Goal: Contribute content

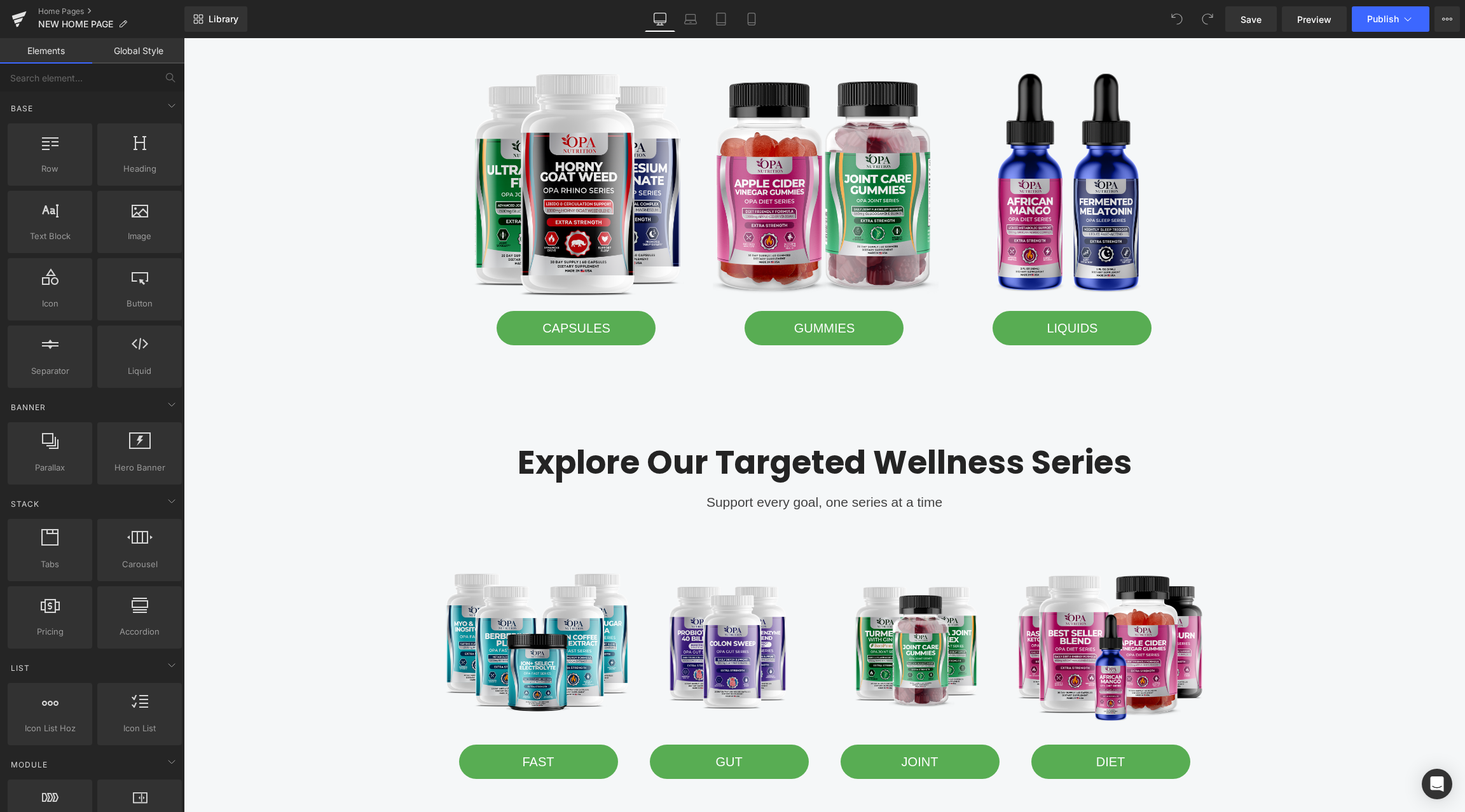
scroll to position [1146, 0]
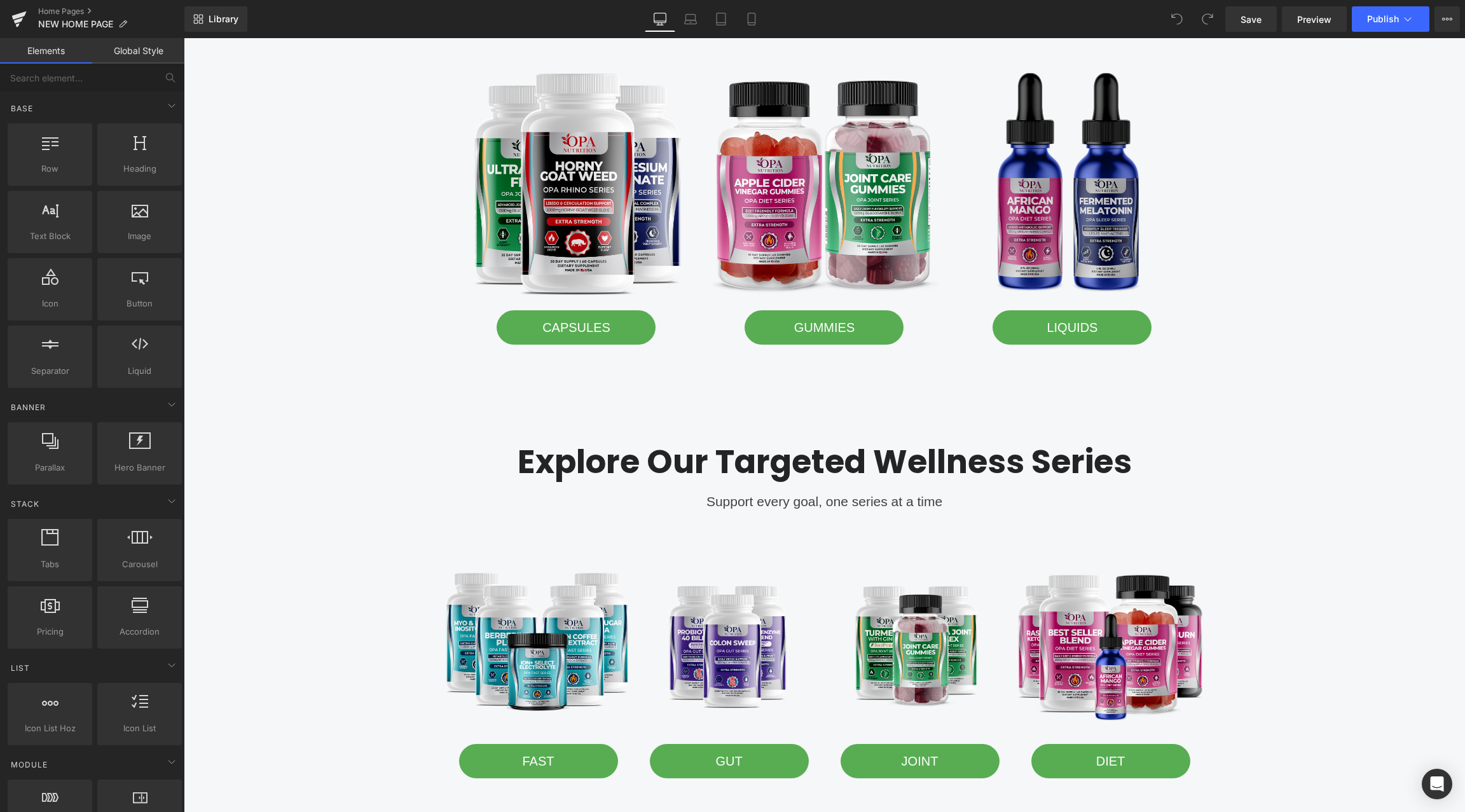
click at [1079, 219] on img at bounding box center [1072, 183] width 229 height 228
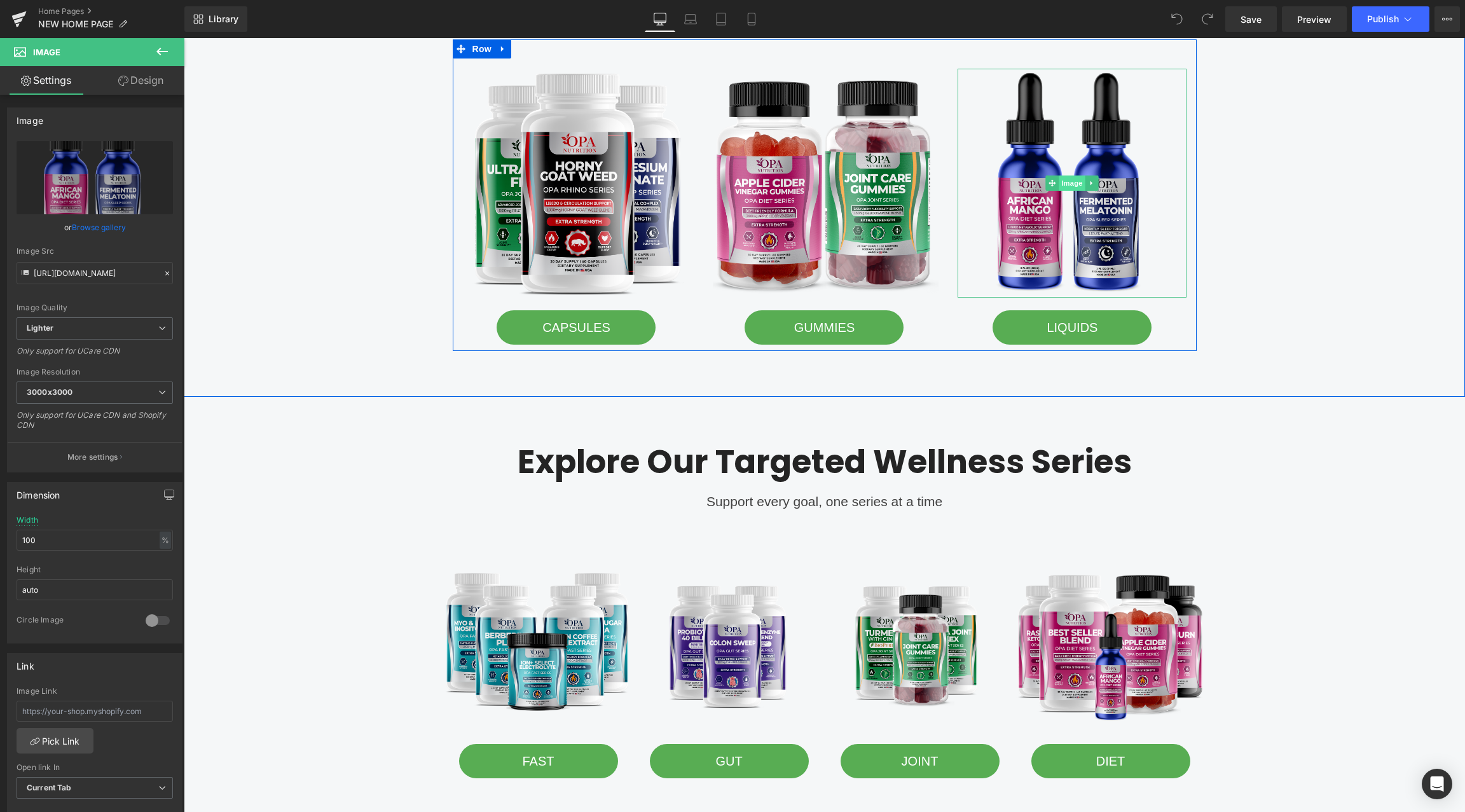
click at [1072, 180] on span "Image" at bounding box center [1073, 182] width 26 height 16
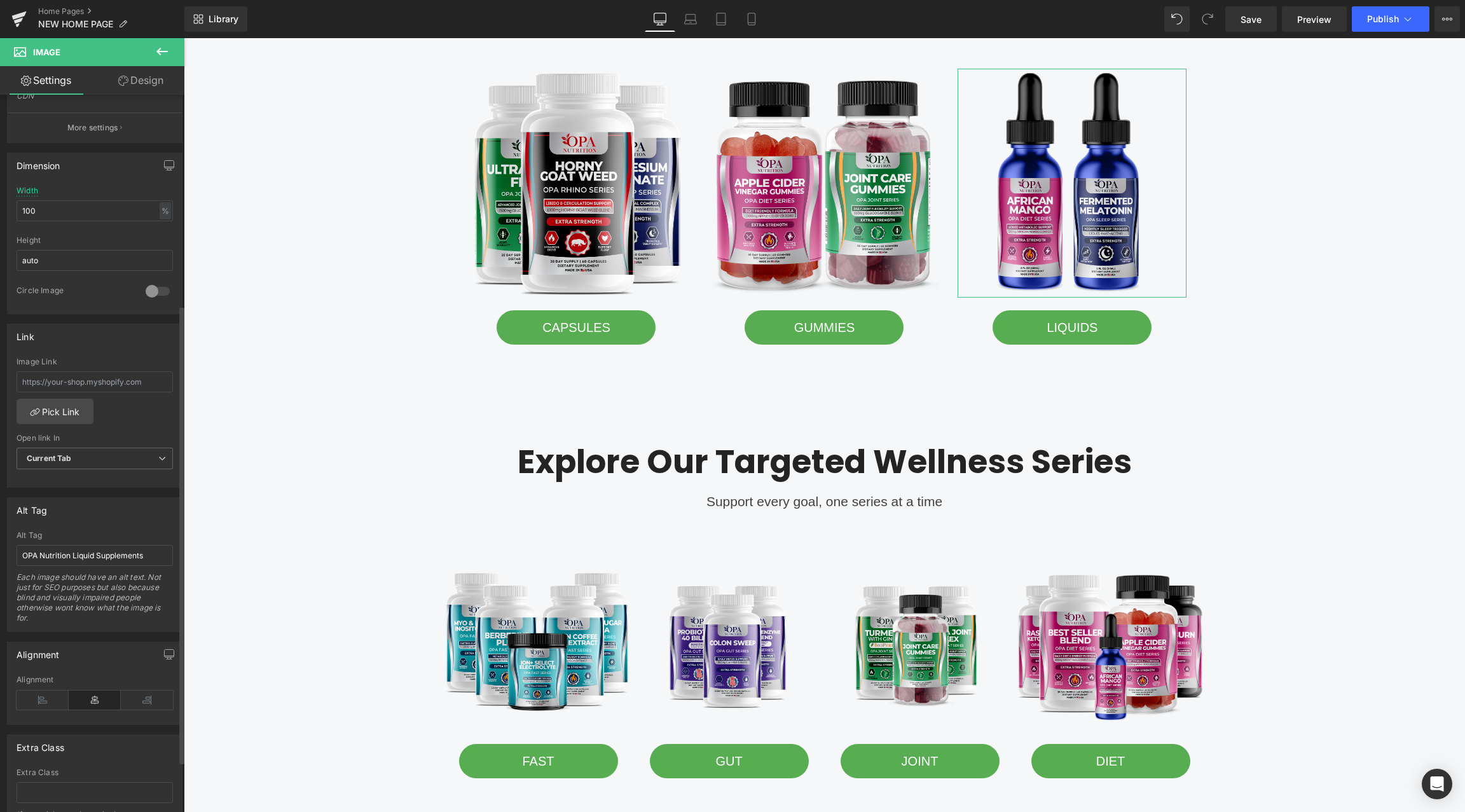
scroll to position [334, 0]
click at [91, 545] on input "OPA Nutrition Liquid Supplements" at bounding box center [95, 551] width 156 height 21
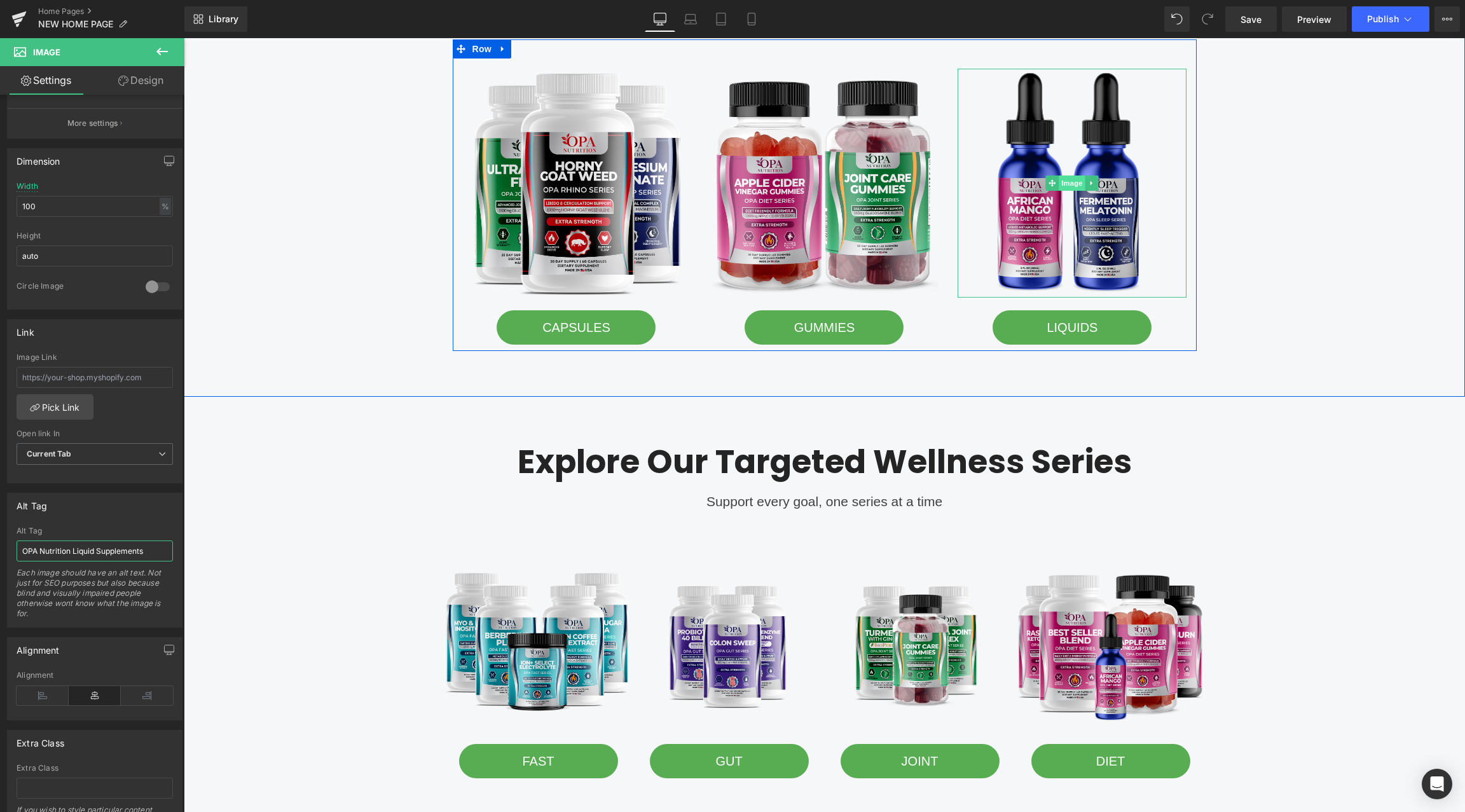
click at [1070, 182] on span "Image" at bounding box center [1073, 182] width 26 height 16
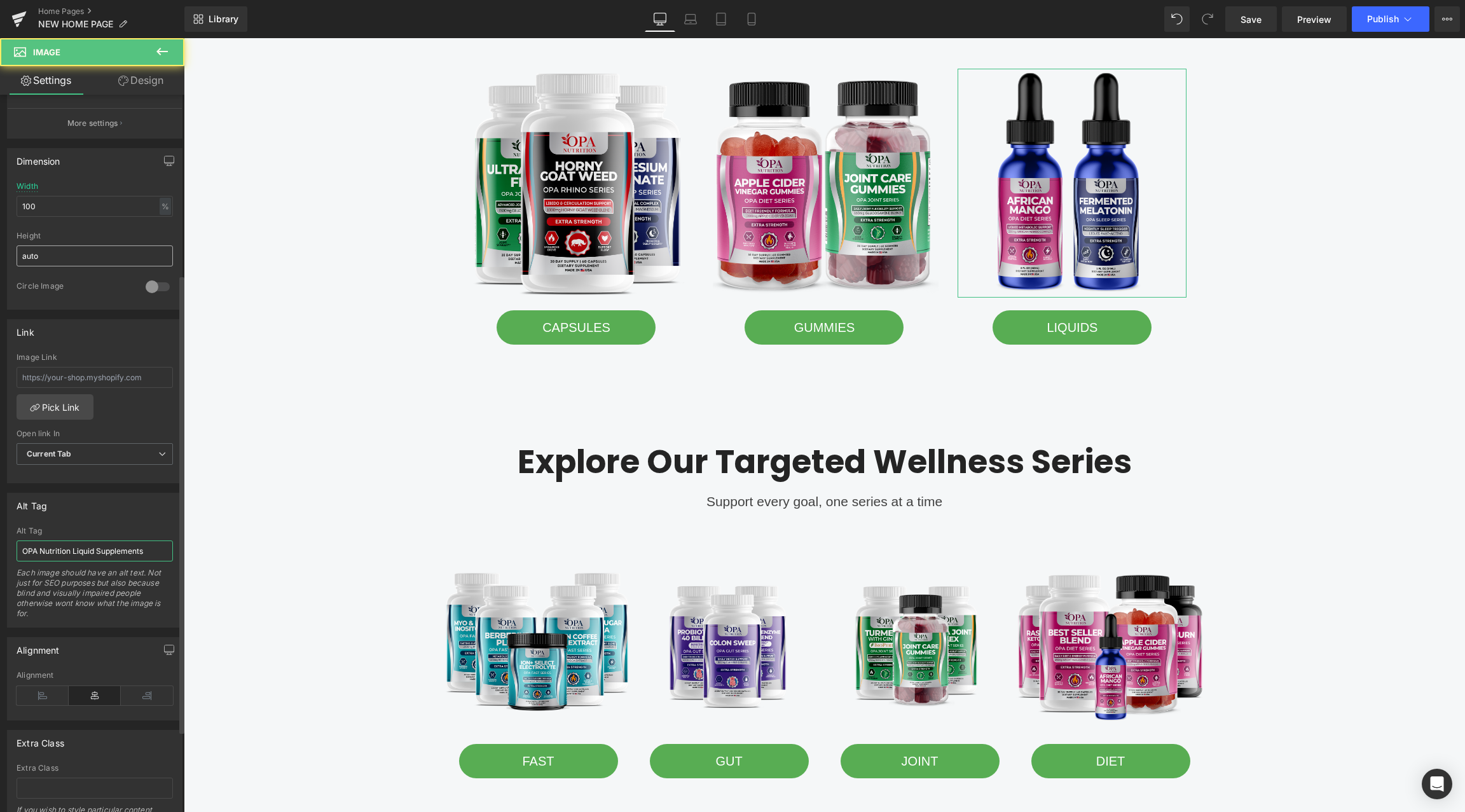
scroll to position [0, 0]
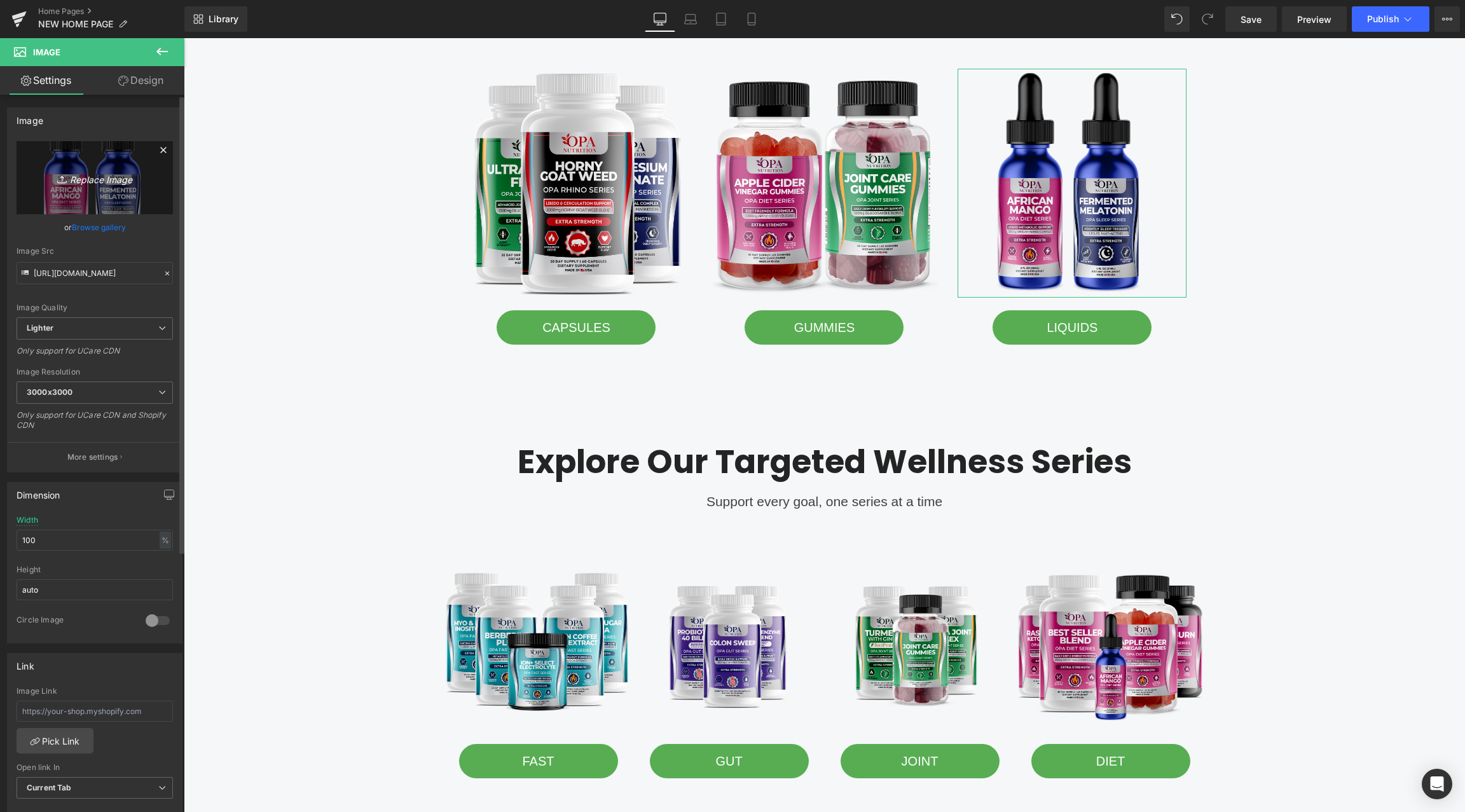
click at [77, 189] on link "Replace Image" at bounding box center [95, 178] width 156 height 73
type input "C:\fakepath\OPA Nutrition Liquid Supplements.png"
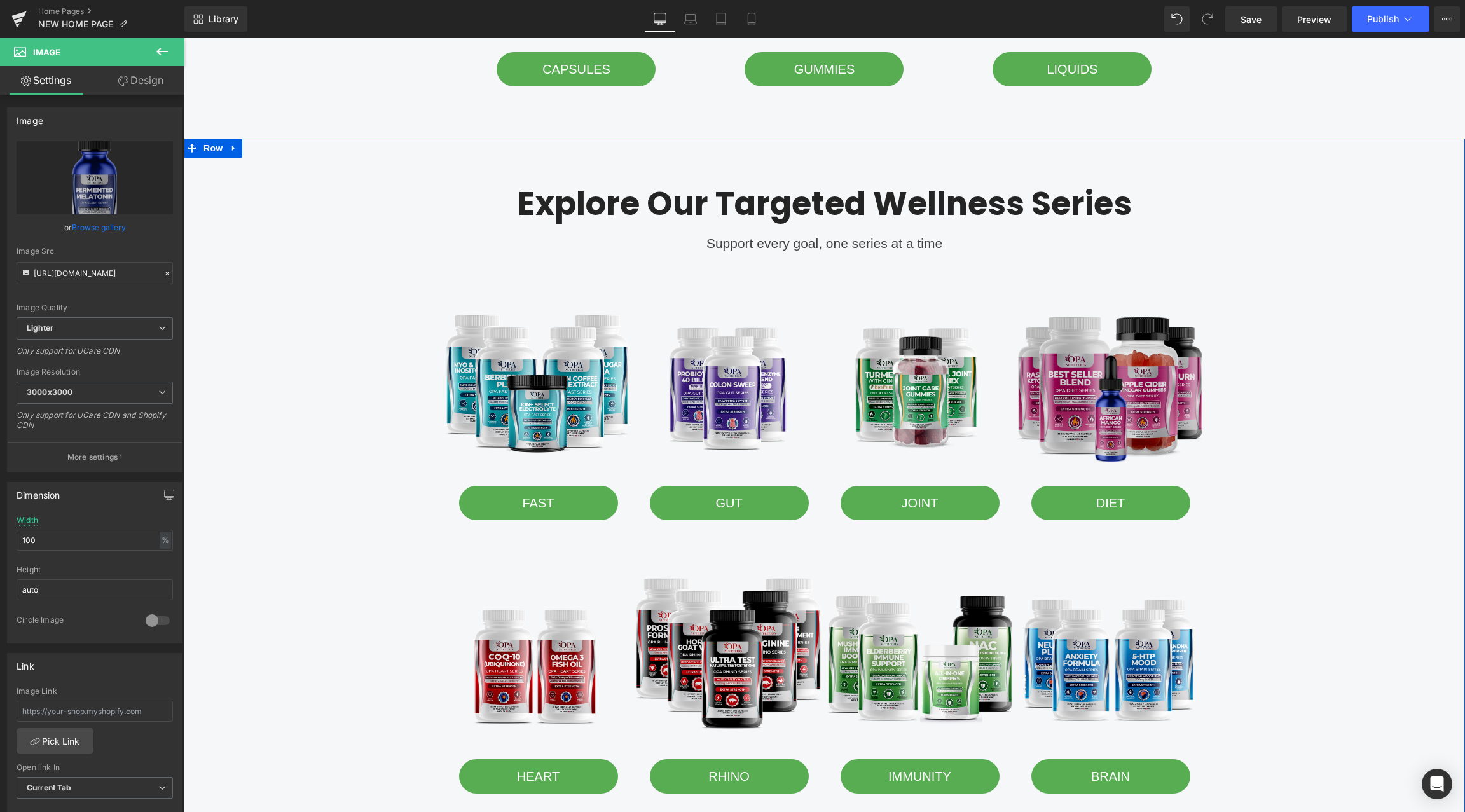
scroll to position [1433, 0]
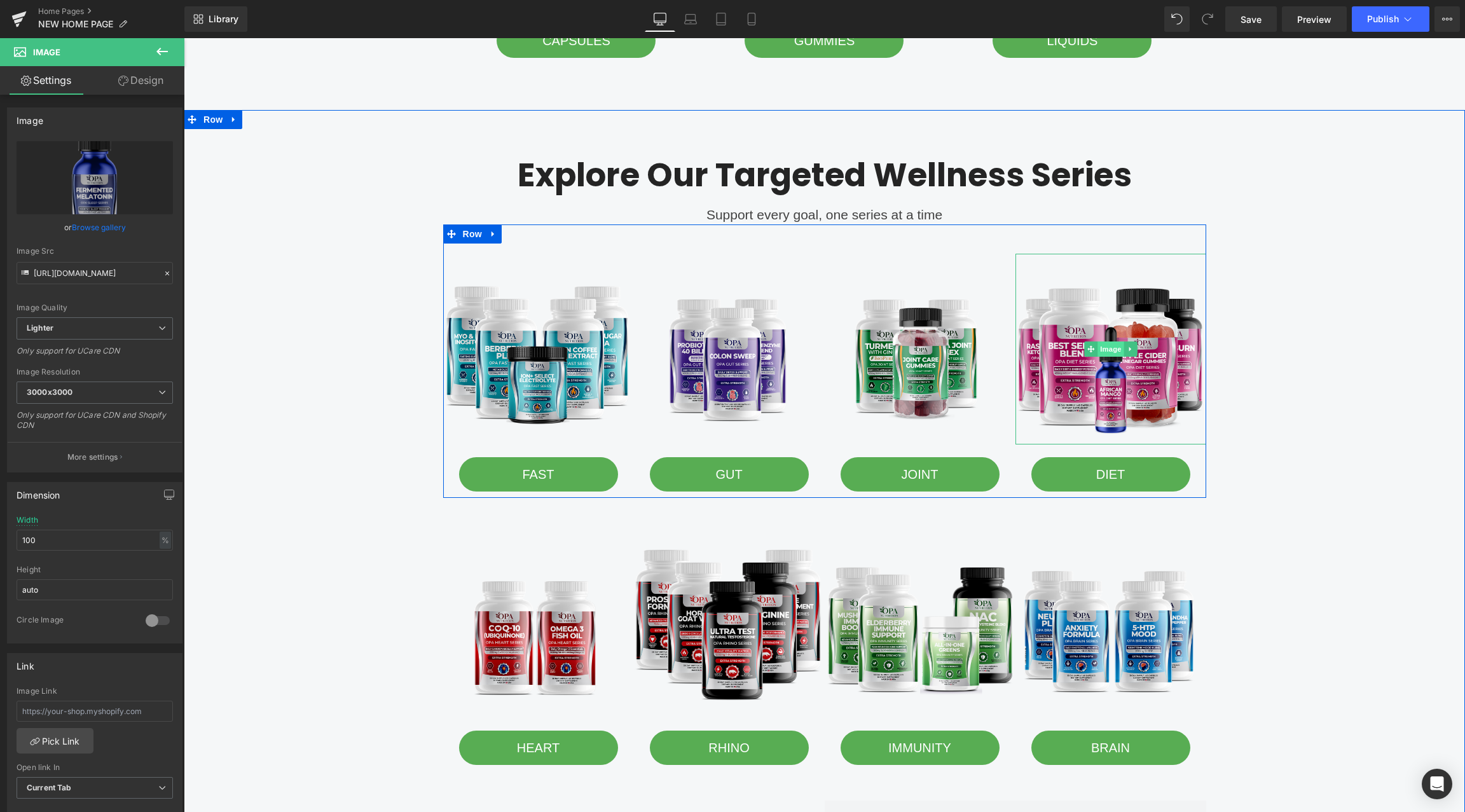
click at [1107, 348] on span "Image" at bounding box center [1111, 348] width 26 height 16
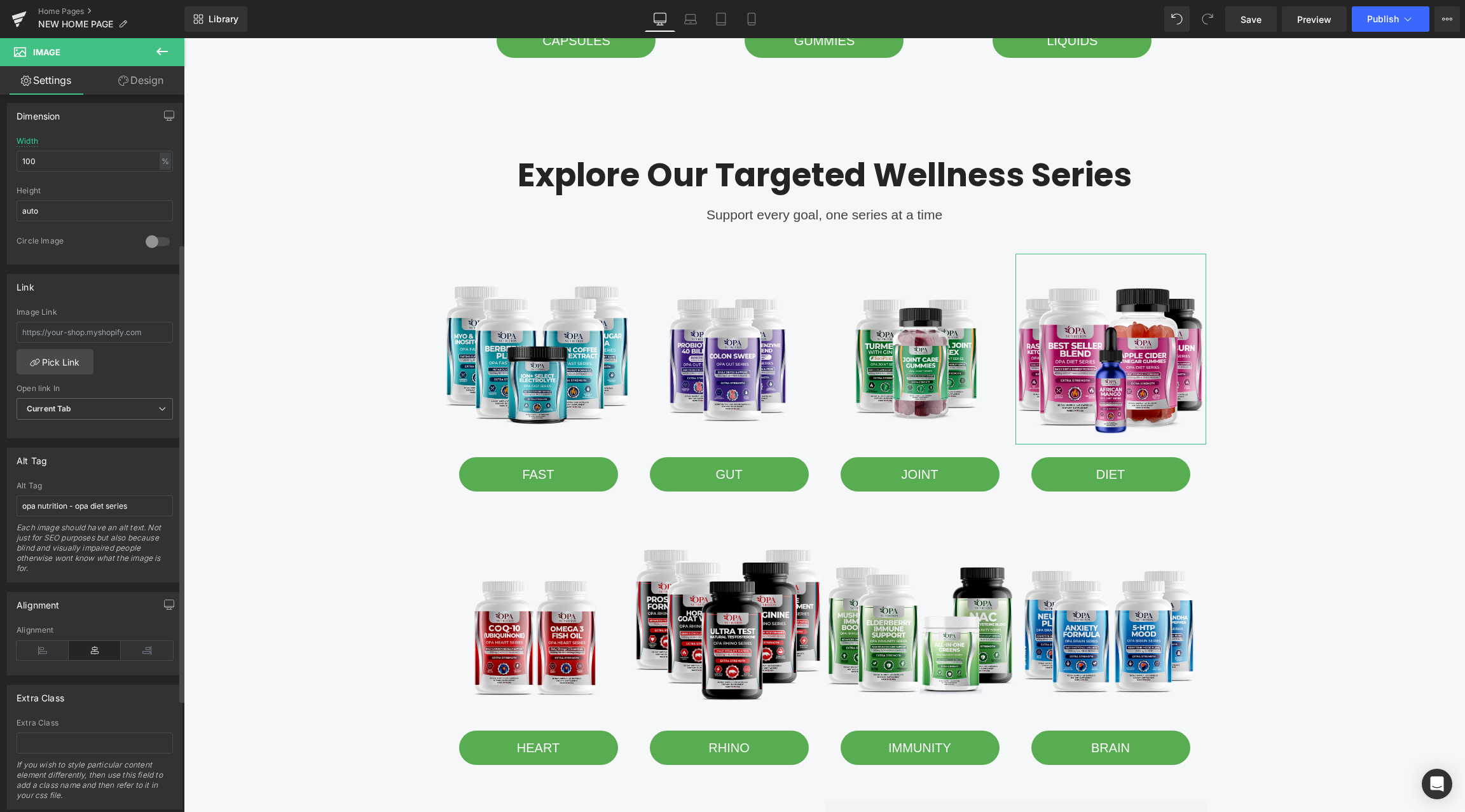
scroll to position [405, 0]
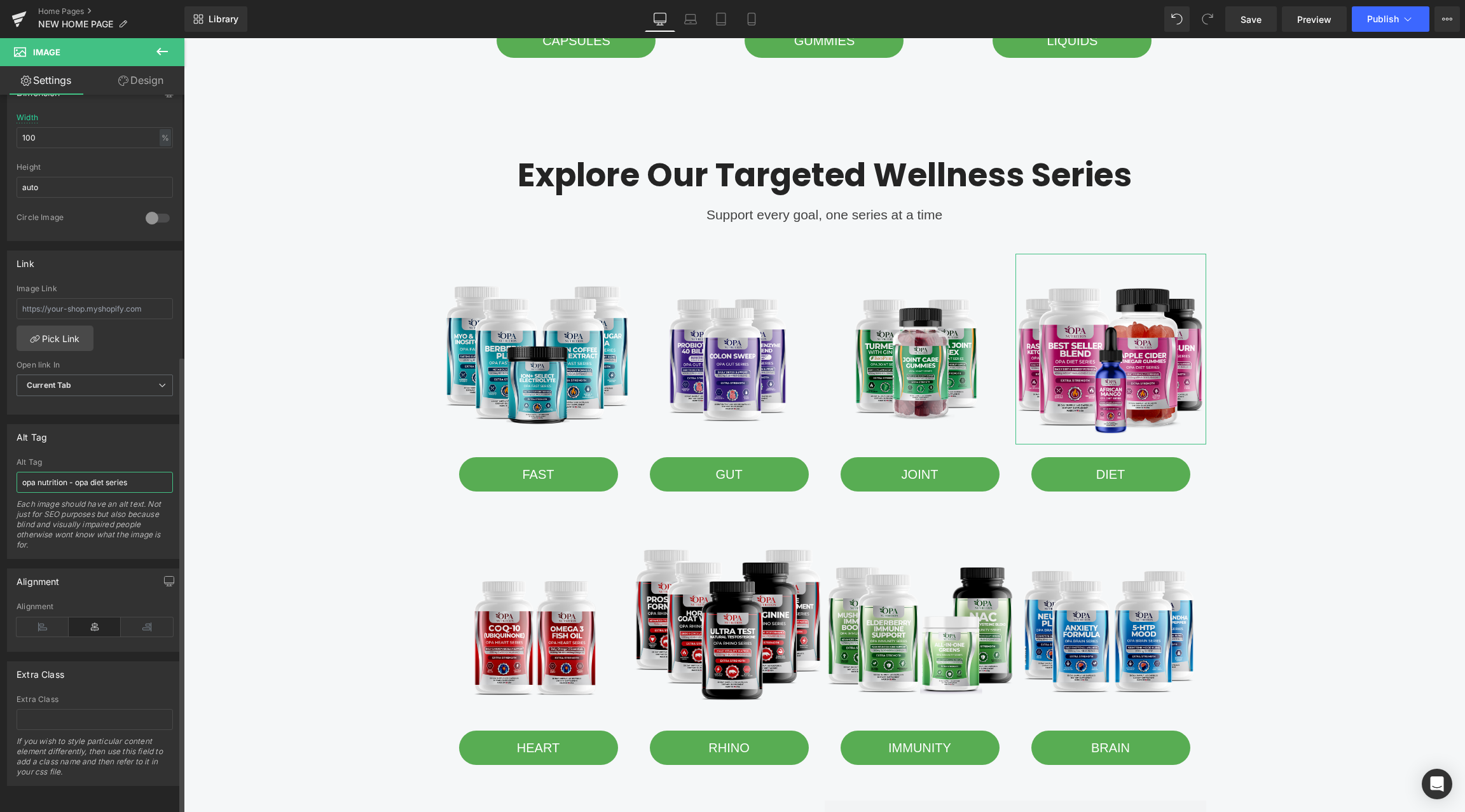
click at [84, 472] on input "opa nutrition - opa diet series" at bounding box center [95, 482] width 156 height 21
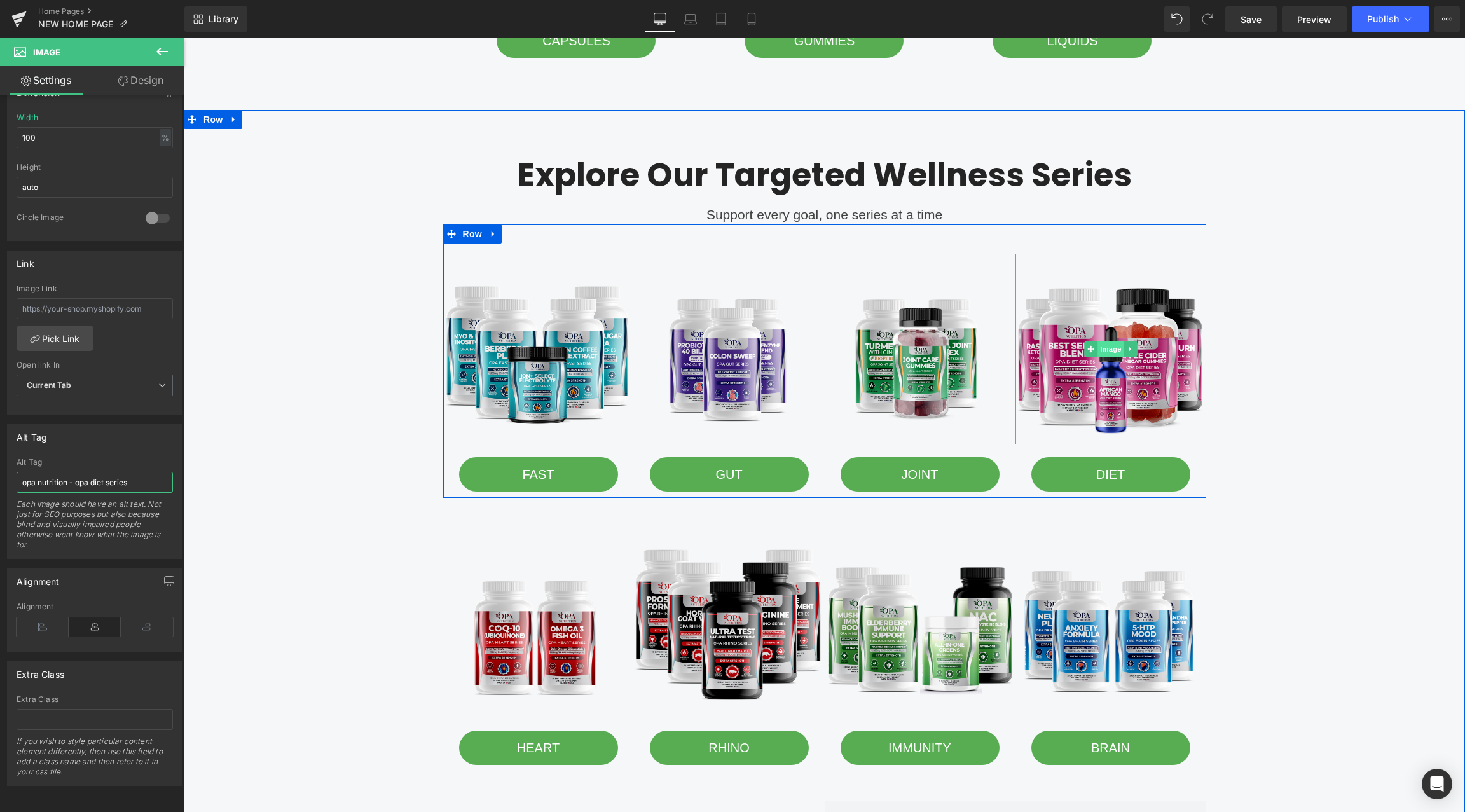
click at [1110, 349] on span "Image" at bounding box center [1111, 348] width 26 height 16
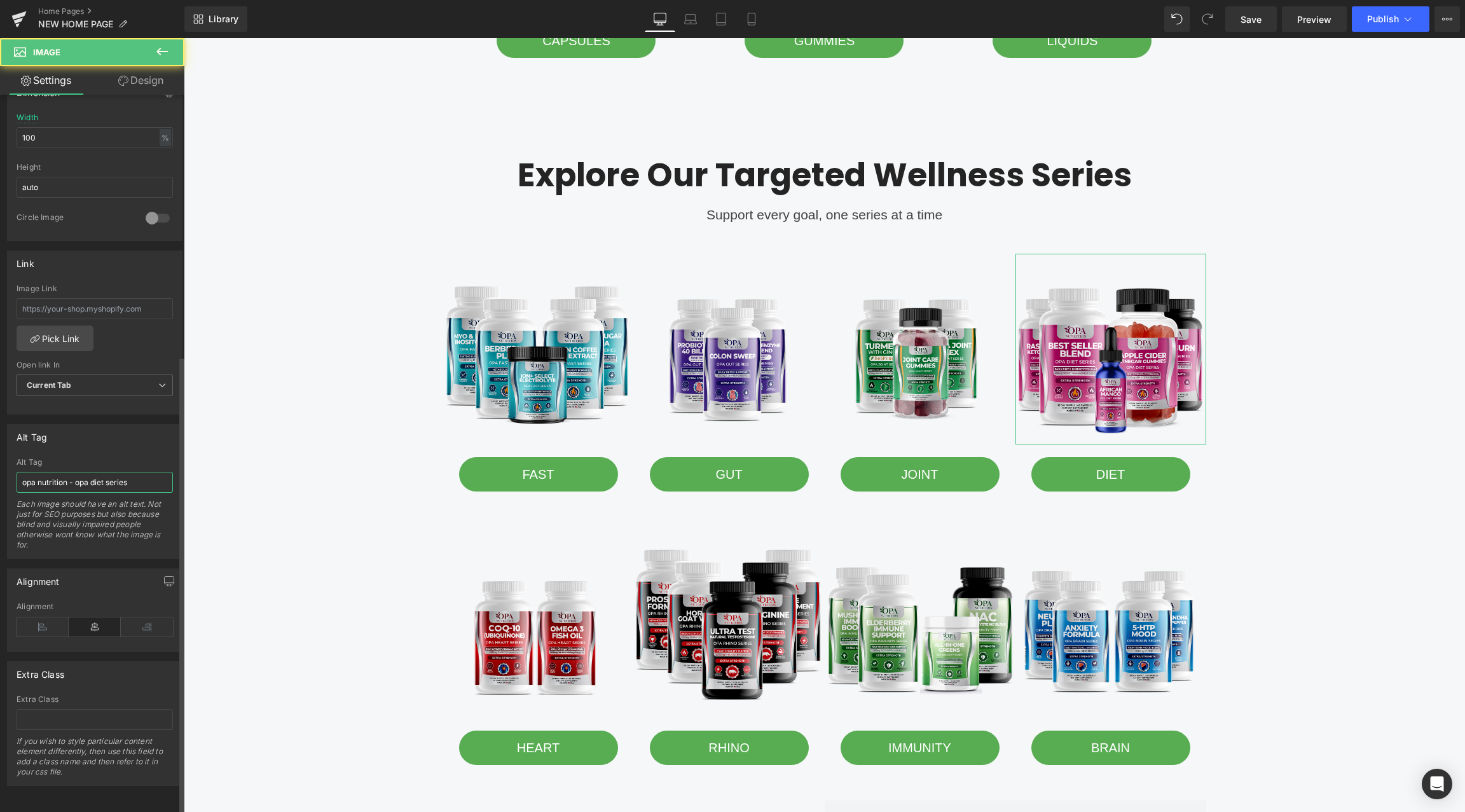
scroll to position [0, 0]
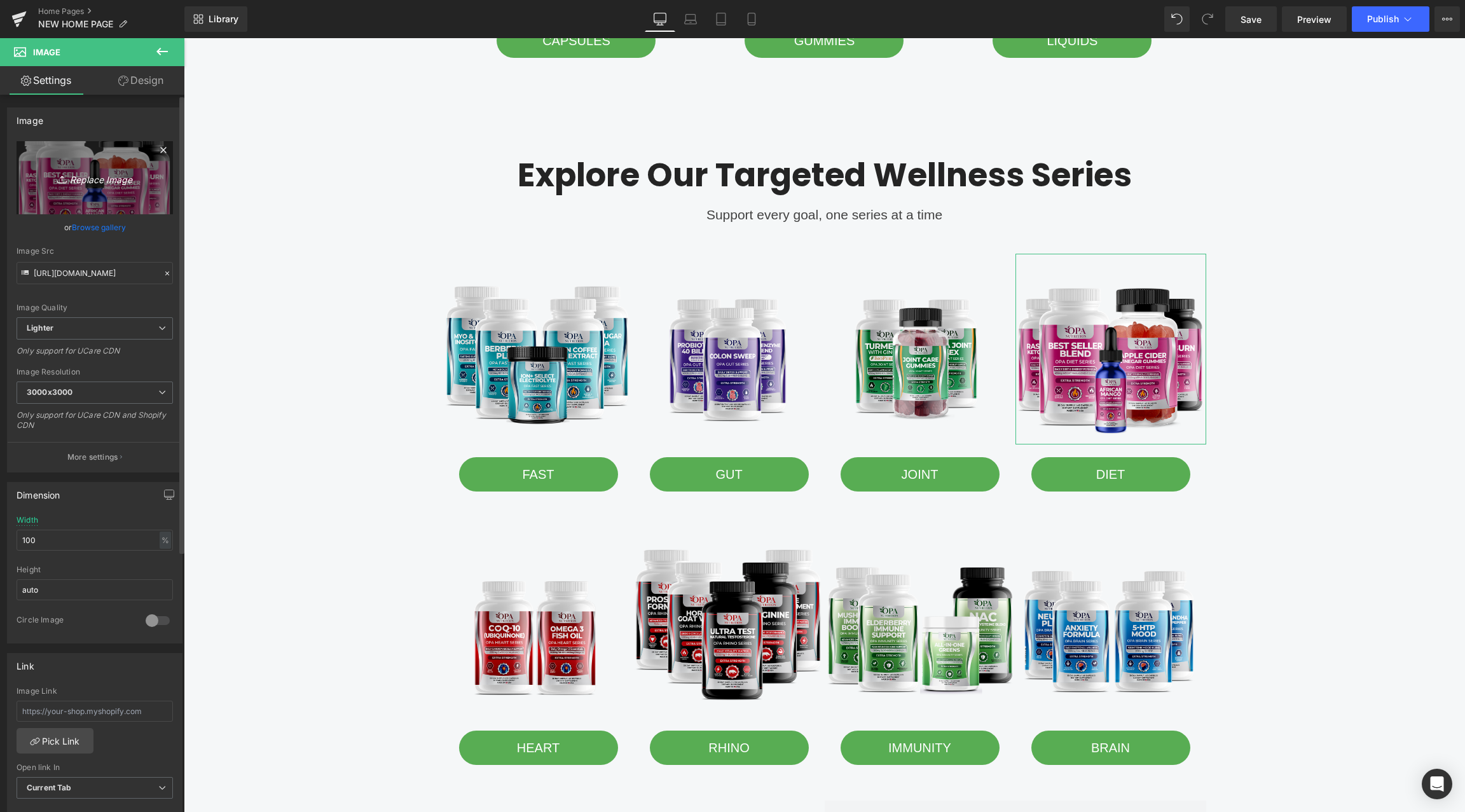
click at [73, 184] on icon "Replace Image" at bounding box center [95, 178] width 102 height 16
type input "C:\fakepath\opa nutrition - opa diet series.png"
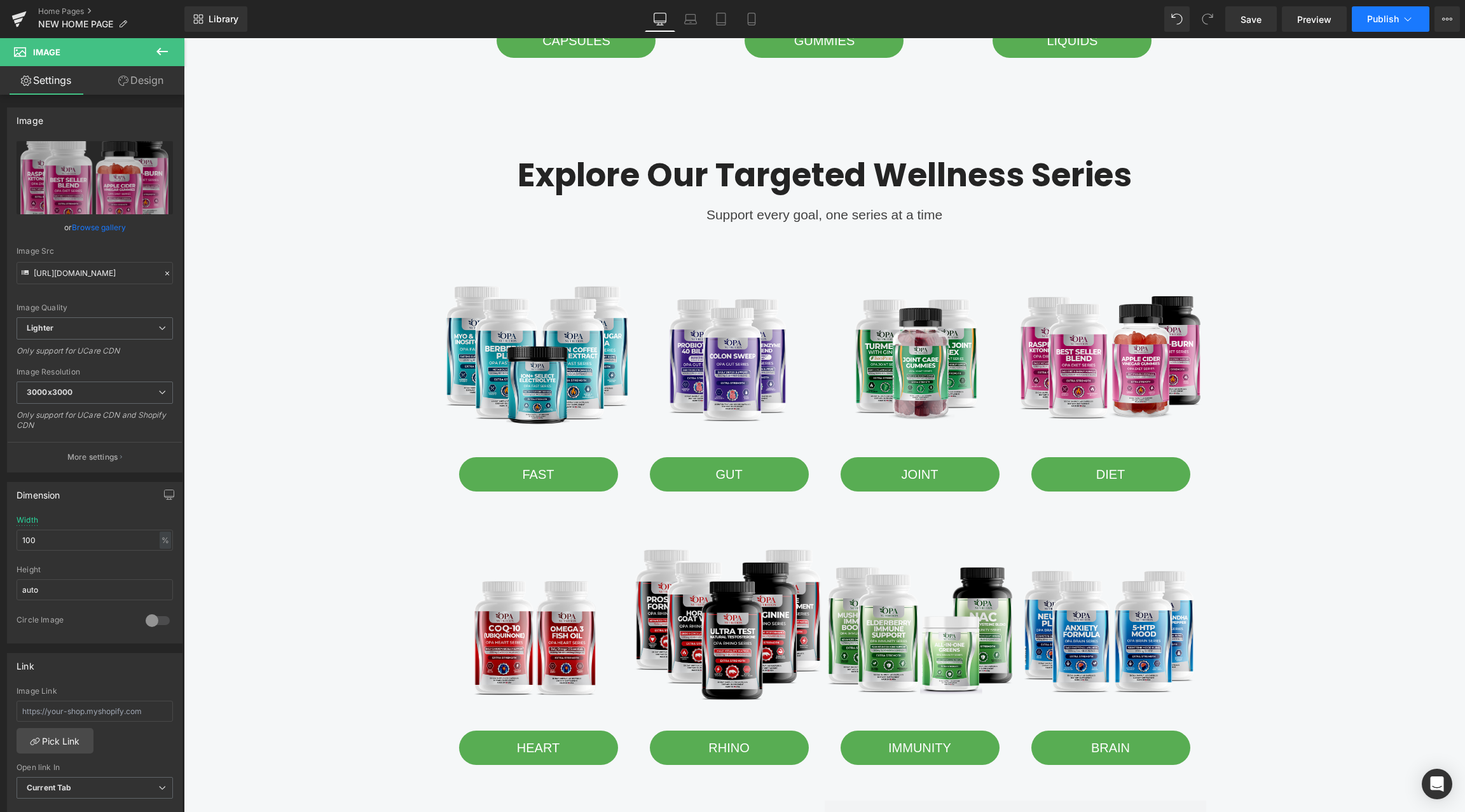
click at [1380, 14] on span "Publish" at bounding box center [1383, 19] width 32 height 10
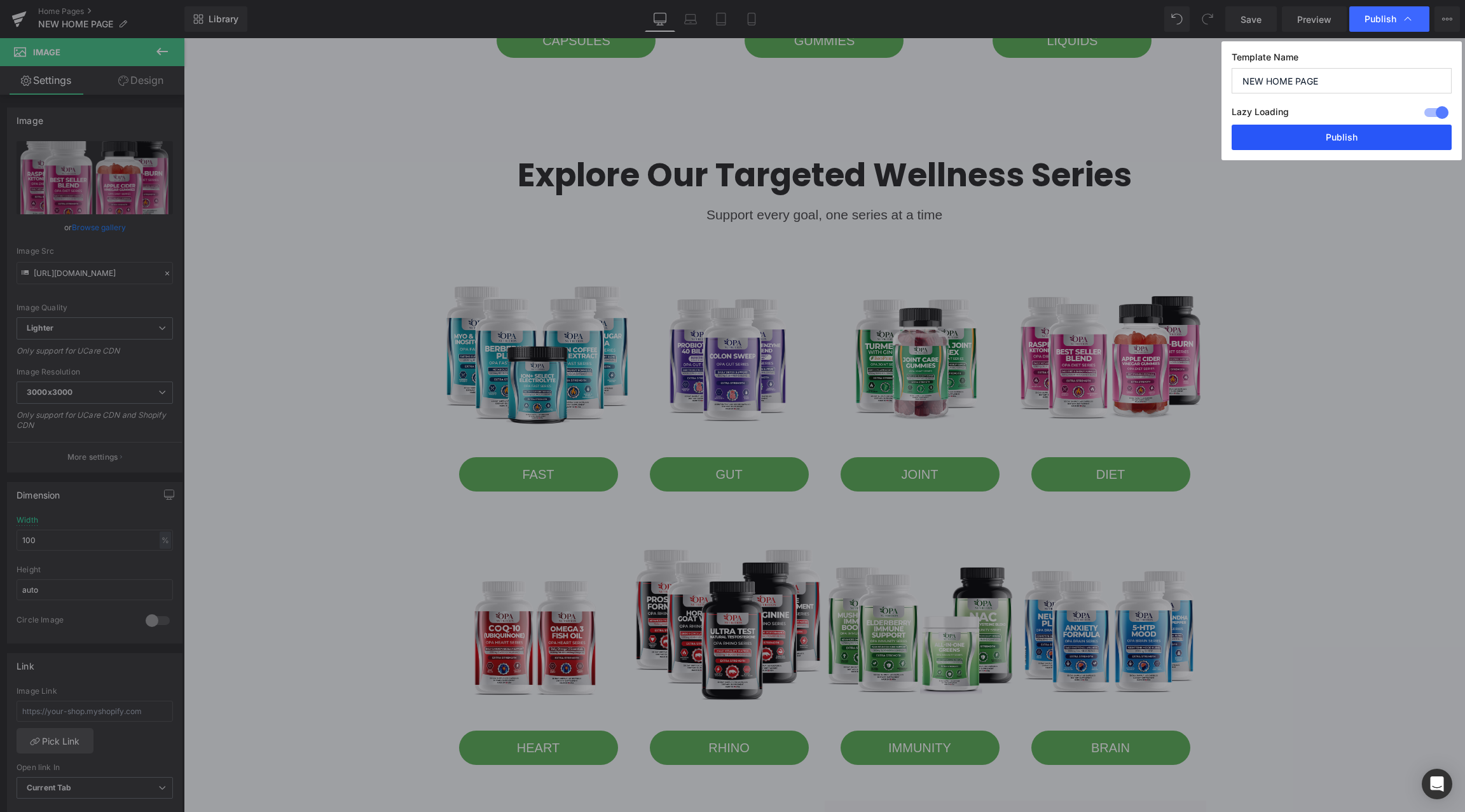
click at [1340, 134] on button "Publish" at bounding box center [1342, 137] width 220 height 25
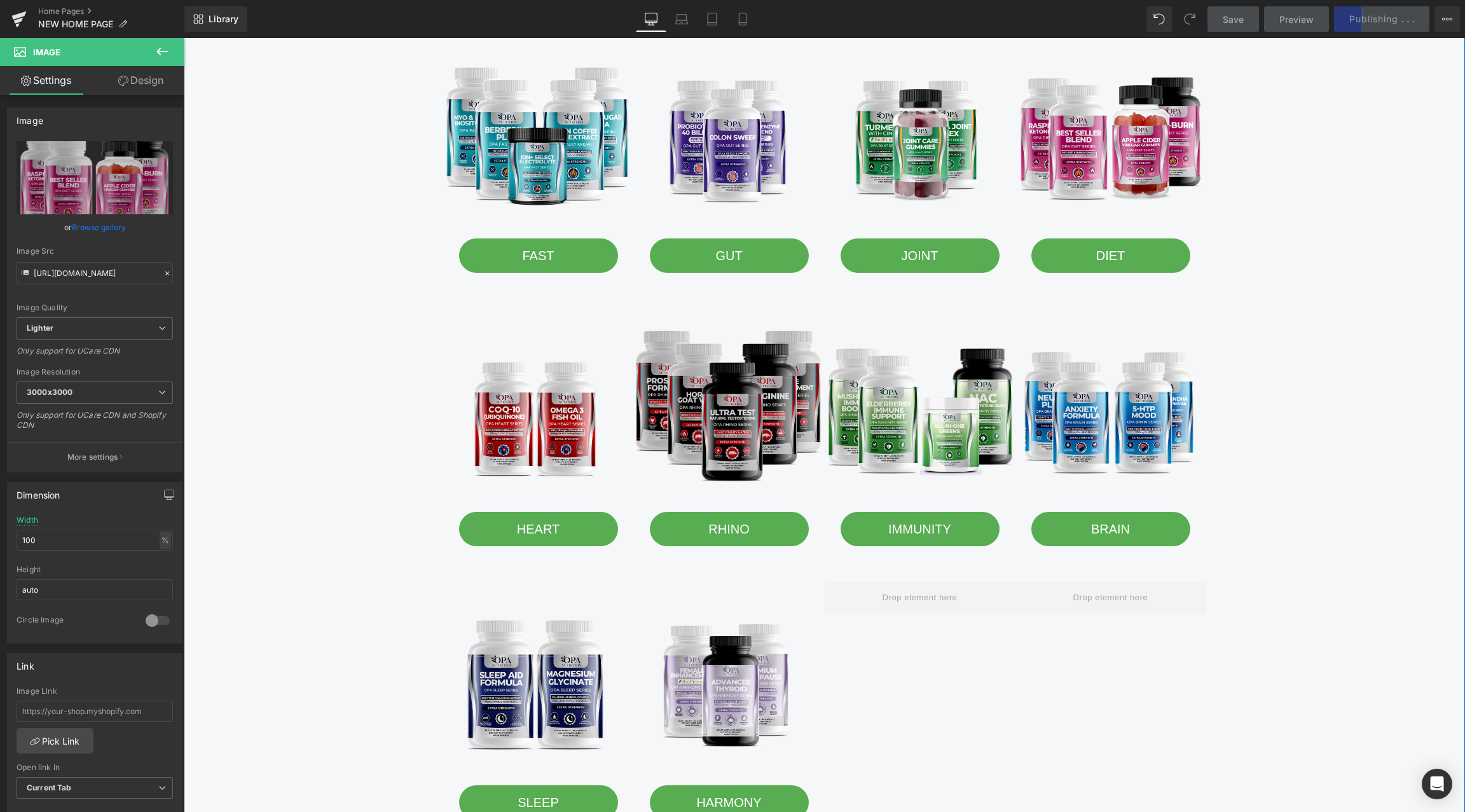
scroll to position [1650, 0]
